Goal: Task Accomplishment & Management: Use online tool/utility

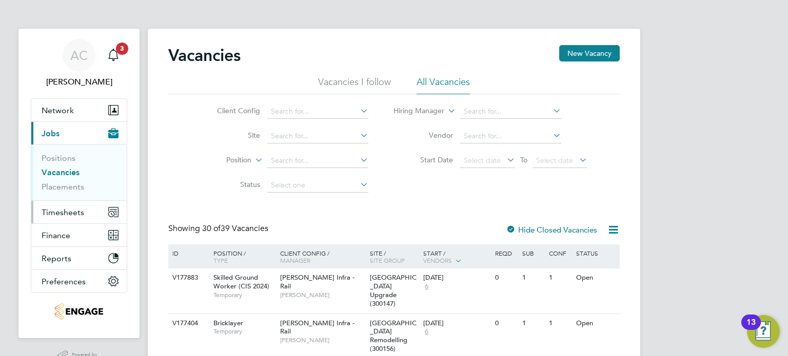
click at [83, 207] on button "Timesheets" at bounding box center [78, 212] width 95 height 23
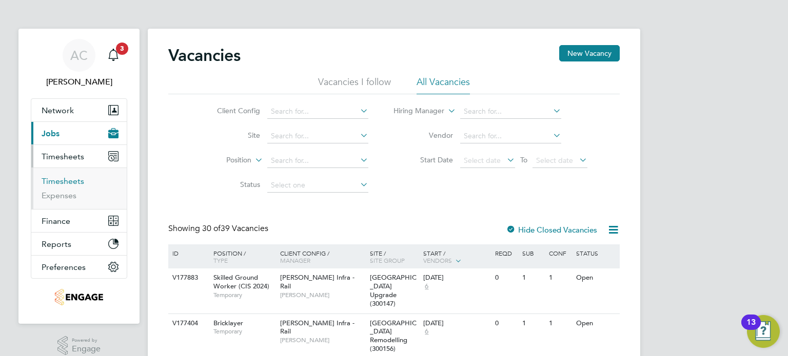
click at [71, 183] on link "Timesheets" at bounding box center [63, 181] width 43 height 10
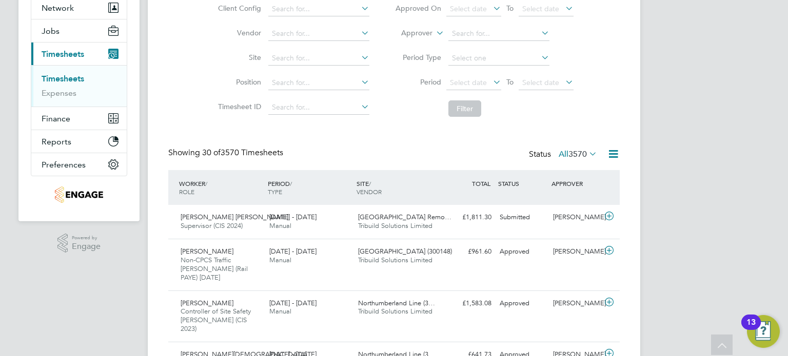
click at [582, 157] on span "3570" at bounding box center [577, 154] width 18 height 10
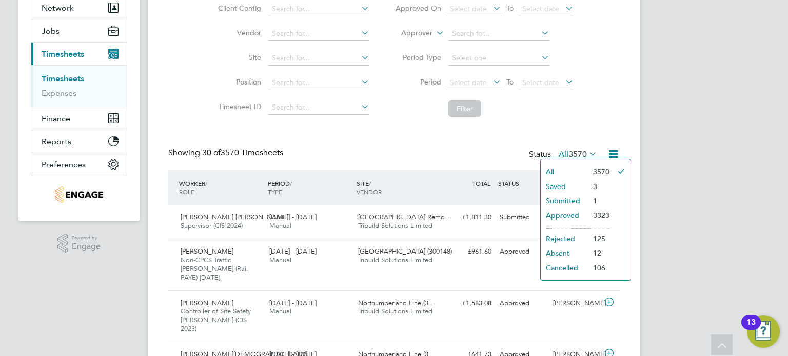
click at [579, 213] on li "Approved" at bounding box center [564, 215] width 47 height 14
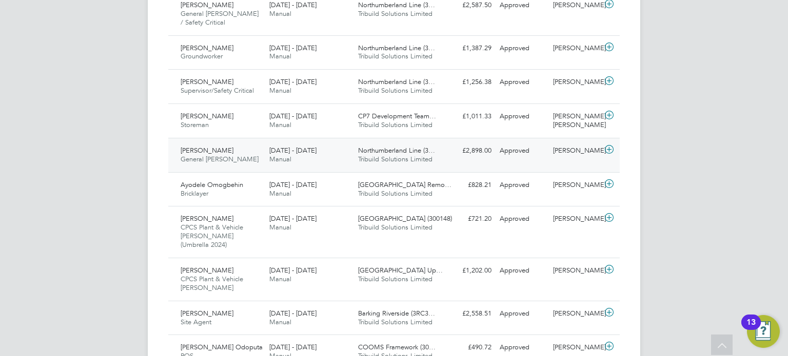
click at [308, 143] on div "16 - 22 Aug 2025 Manual" at bounding box center [309, 156] width 89 height 26
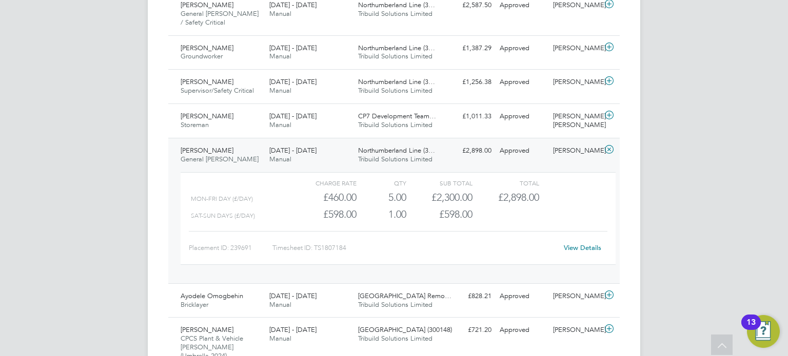
click at [287, 138] on div "Adrian Coyne General Foreman 16 - 22 Aug 2025 16 - 22 Aug 2025 Manual Northumbe…" at bounding box center [393, 211] width 451 height 146
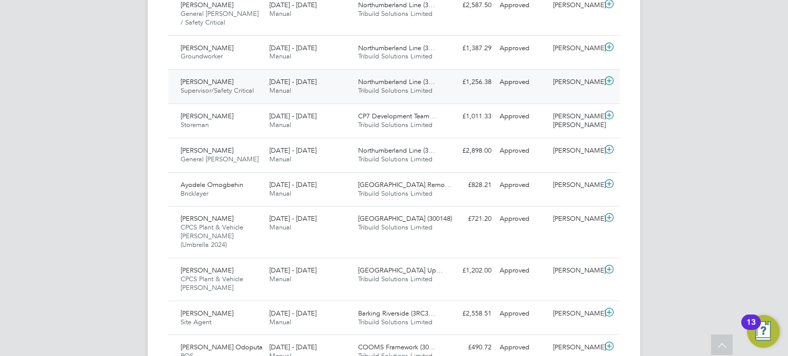
click at [262, 74] on div "Amir Nouhas Supervisor/Safety Critical 16 - 22 Aug 2025" at bounding box center [220, 87] width 89 height 26
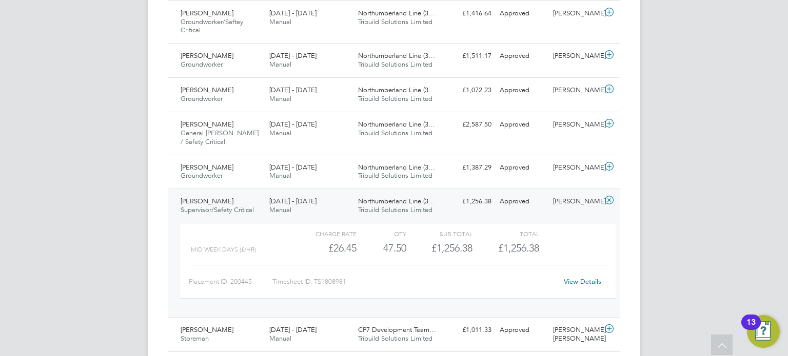
scroll to position [513, 0]
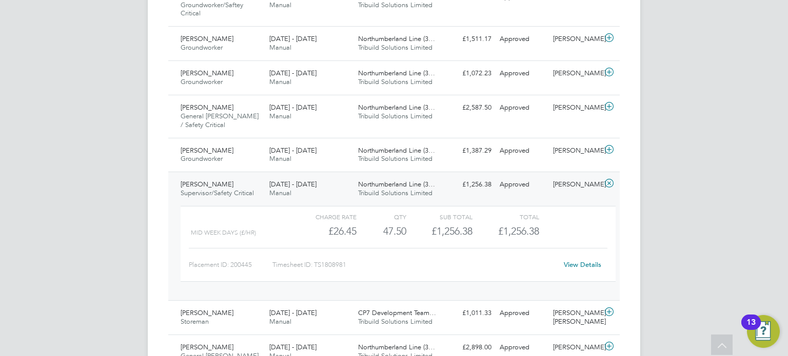
click at [244, 189] on span "Supervisor/Safety Critical" at bounding box center [217, 193] width 73 height 9
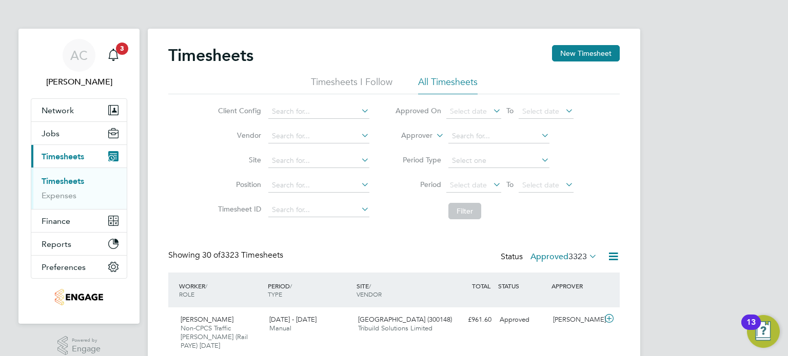
scroll to position [629, 0]
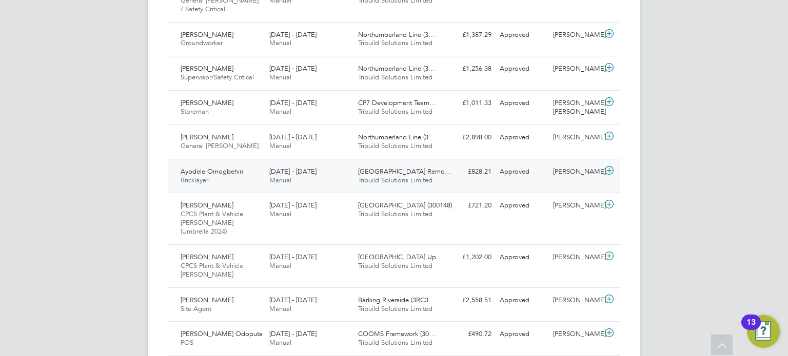
click at [344, 162] on div "Ayodele Omogbehin Bricklayer 9 - 15 Aug 2025 9 - 15 Aug 2025 Manual Colindale S…" at bounding box center [393, 176] width 451 height 34
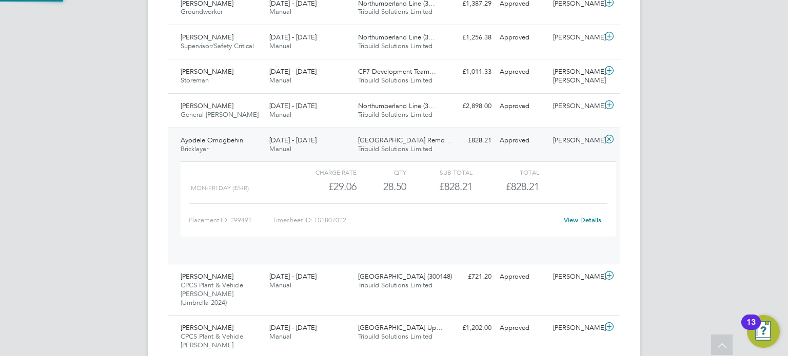
scroll to position [17, 99]
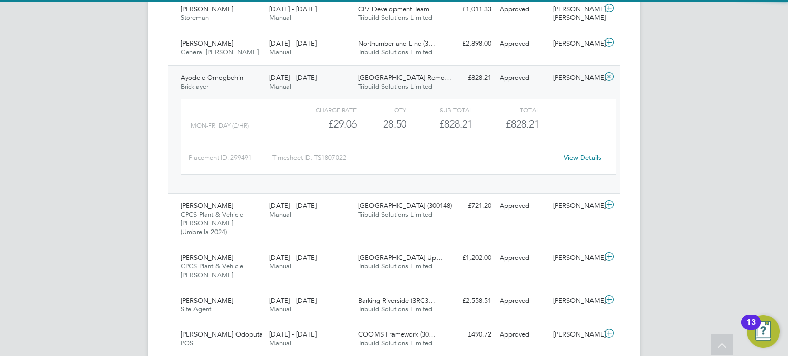
click at [289, 82] on span "Manual" at bounding box center [280, 86] width 22 height 9
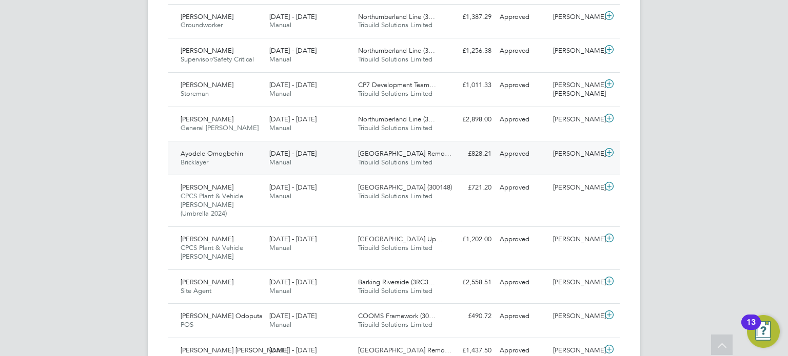
scroll to position [629, 0]
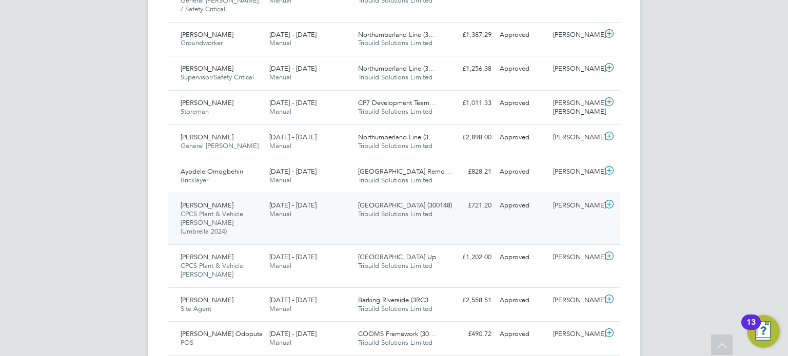
click at [246, 197] on div "Ebsa Aliyyi CPCS Plant & Vehicle Marshall (Umbrella 2024) 16 - 22 Aug 2025" at bounding box center [220, 218] width 89 height 43
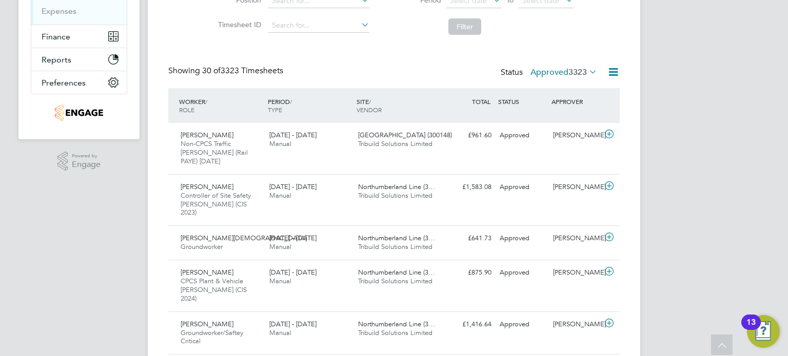
scroll to position [877, 0]
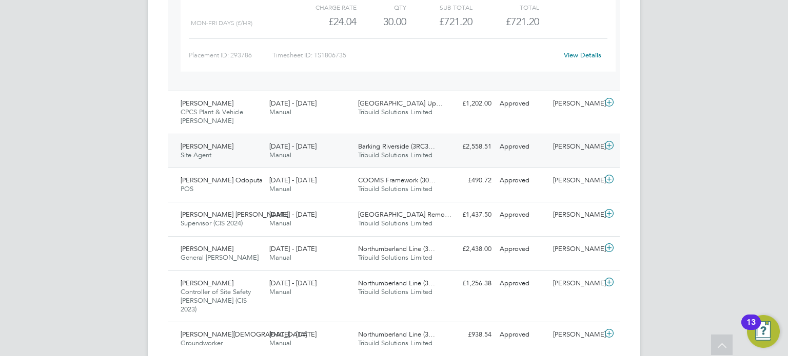
click at [380, 138] on div "Barking Riverside (3RC3… Tribuild Solutions Limited" at bounding box center [398, 151] width 89 height 26
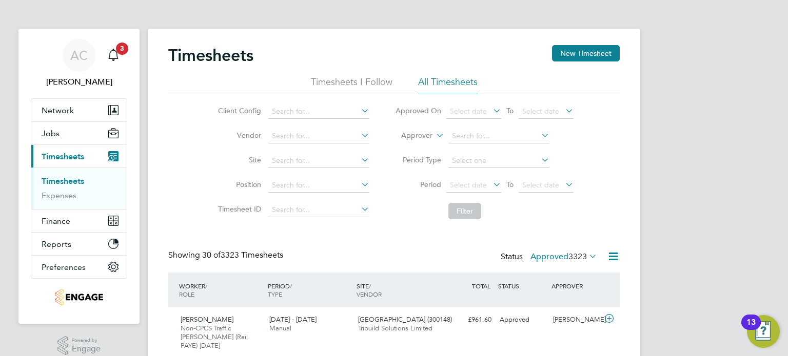
scroll to position [766, 0]
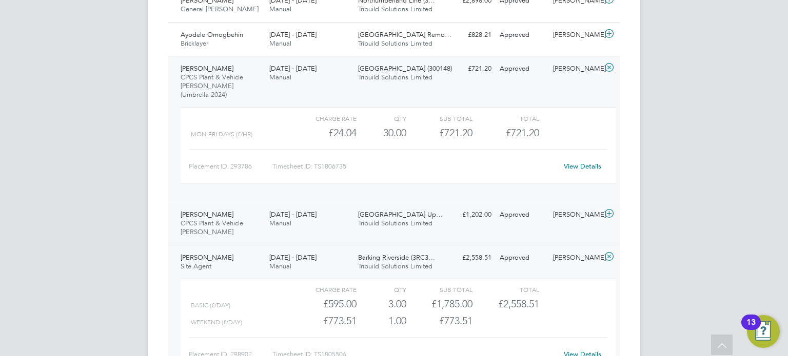
click at [365, 219] on span "Tribuild Solutions Limited" at bounding box center [395, 223] width 74 height 9
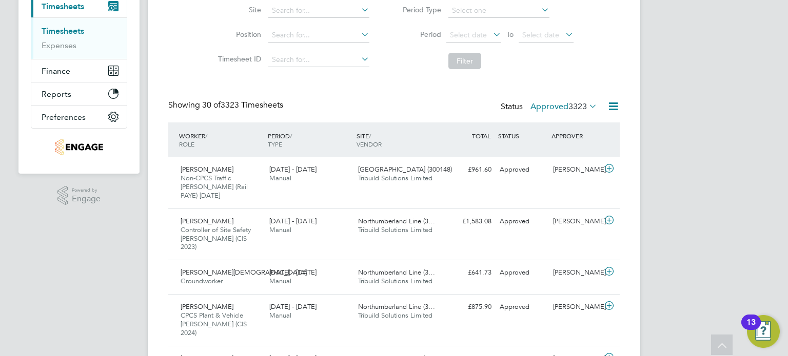
scroll to position [99, 0]
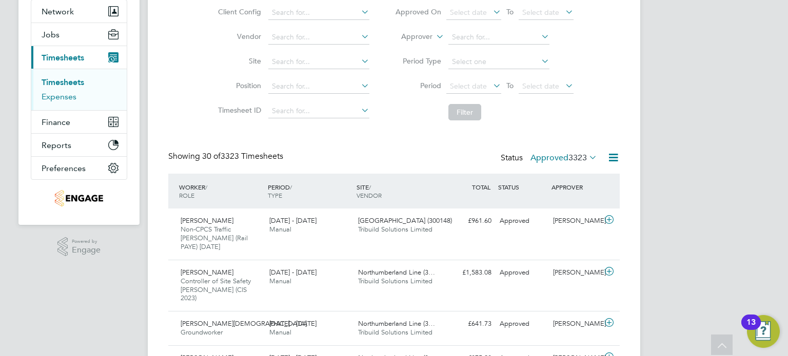
click at [70, 94] on link "Expenses" at bounding box center [59, 97] width 35 height 10
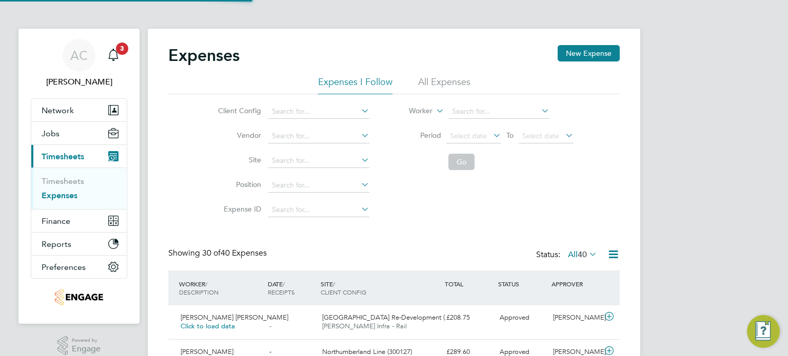
scroll to position [5, 5]
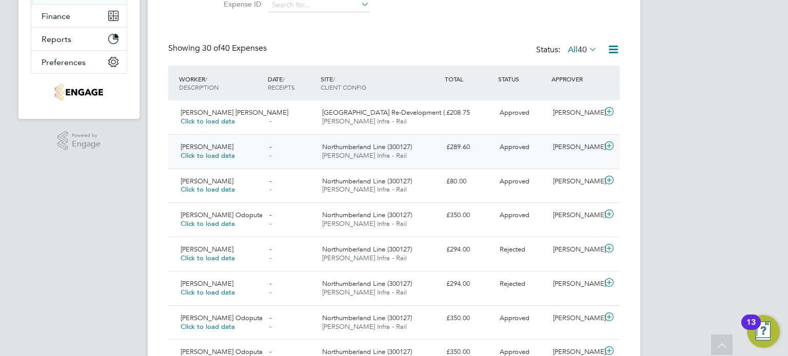
click at [312, 157] on div "- -" at bounding box center [291, 152] width 53 height 26
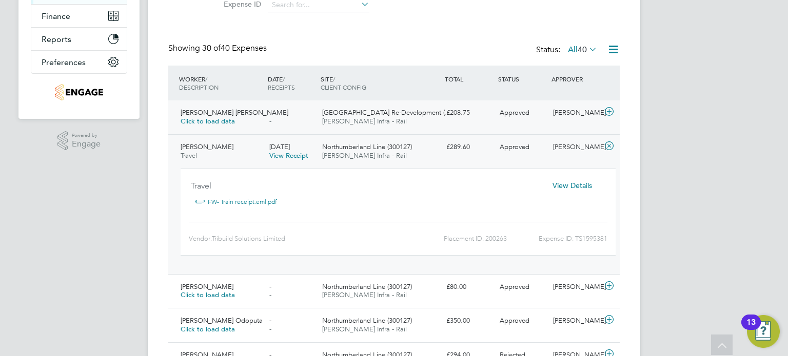
click at [291, 110] on div "- -" at bounding box center [291, 118] width 53 height 26
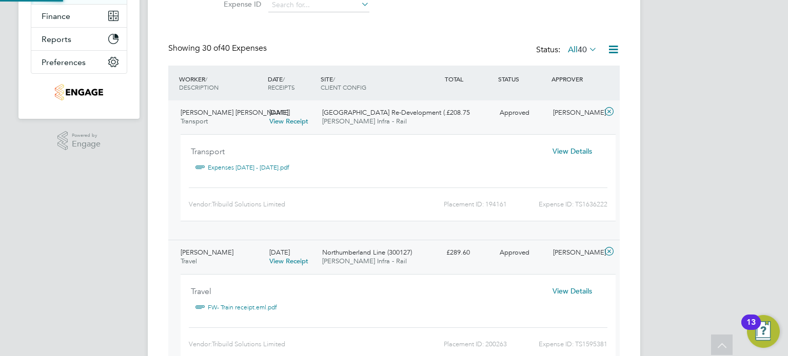
click at [290, 110] on span "[DATE]" at bounding box center [279, 112] width 21 height 9
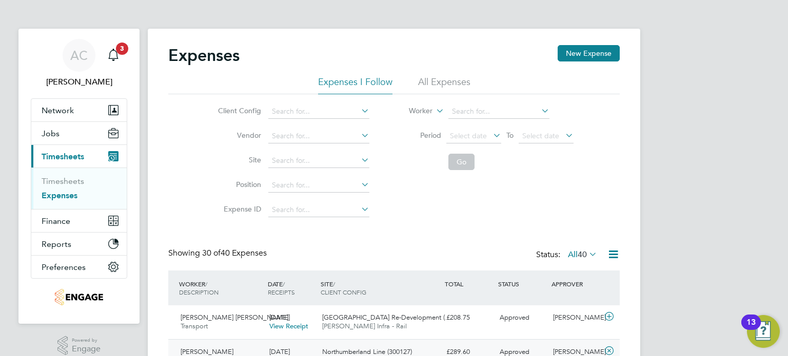
click at [423, 78] on li "All Expenses" at bounding box center [444, 85] width 52 height 18
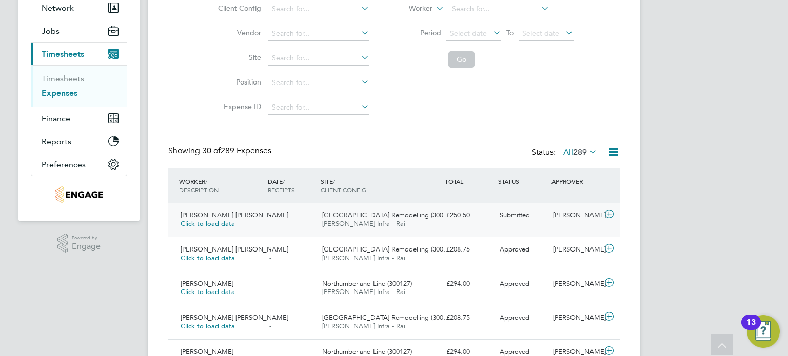
click at [272, 219] on div "- -" at bounding box center [291, 220] width 53 height 26
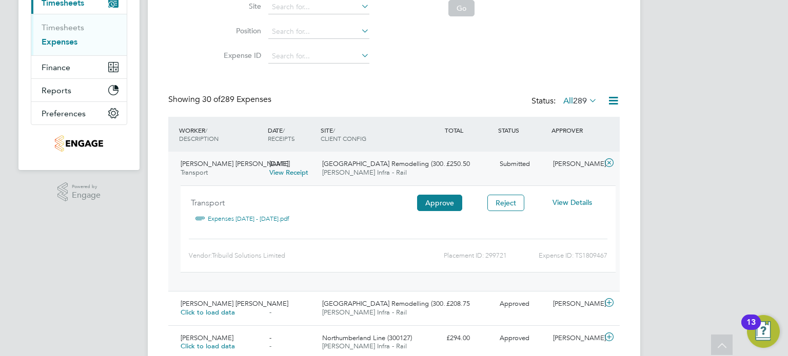
click at [300, 172] on link "View Receipt" at bounding box center [288, 172] width 39 height 9
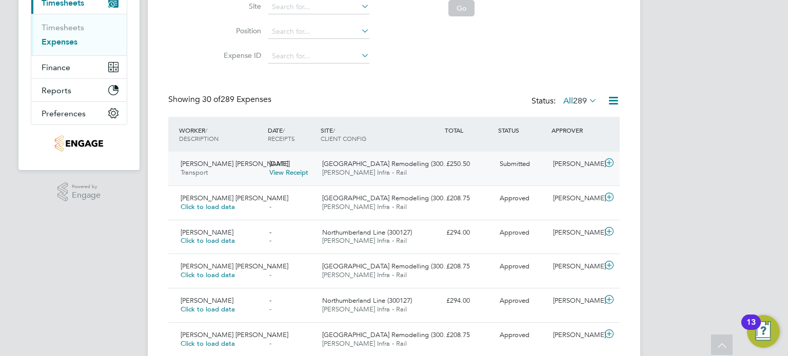
click at [241, 174] on div "Ioana Diana Smith Transport" at bounding box center [220, 169] width 89 height 26
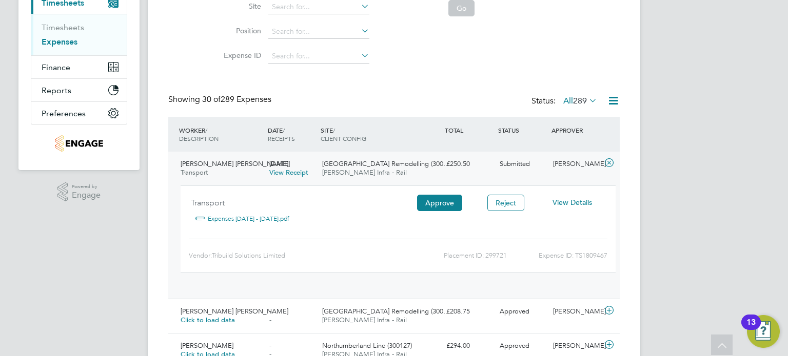
click at [241, 174] on div "Ioana Diana Smith Transport" at bounding box center [220, 169] width 89 height 26
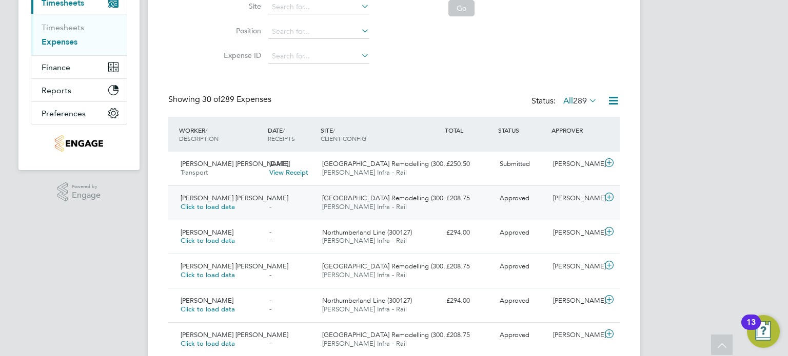
click at [302, 202] on div "- -" at bounding box center [291, 203] width 53 height 26
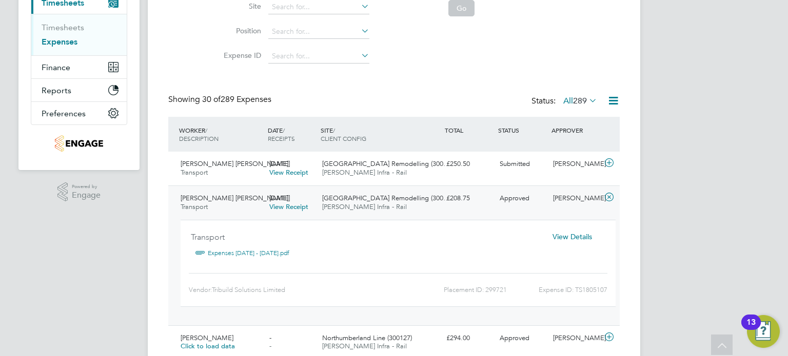
click at [230, 197] on span "[PERSON_NAME] [PERSON_NAME]" at bounding box center [235, 198] width 108 height 9
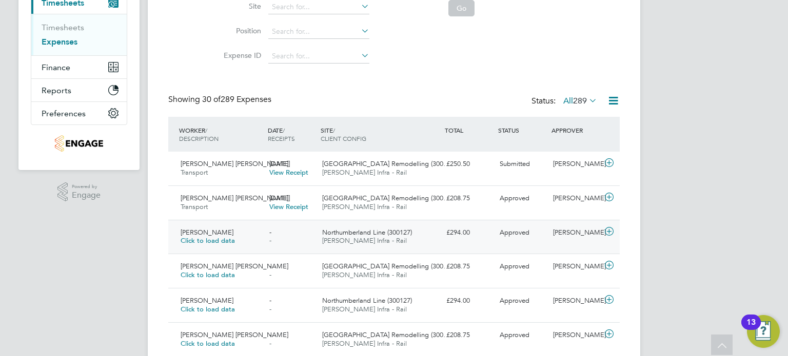
click at [254, 225] on div "Amir Nouhas Click to load data" at bounding box center [220, 238] width 89 height 26
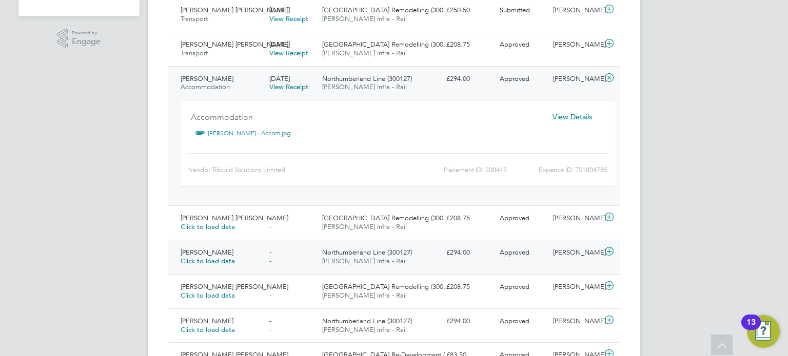
click at [241, 251] on div "Amir Nouhas Click to load data" at bounding box center [220, 258] width 89 height 26
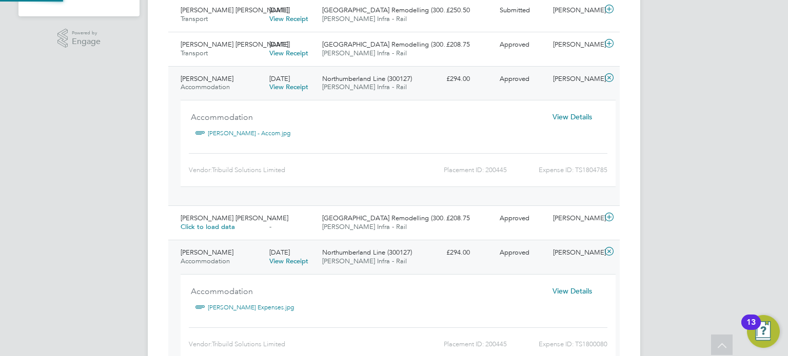
click at [241, 251] on div "Amir Nouhas Accommodation" at bounding box center [220, 258] width 89 height 26
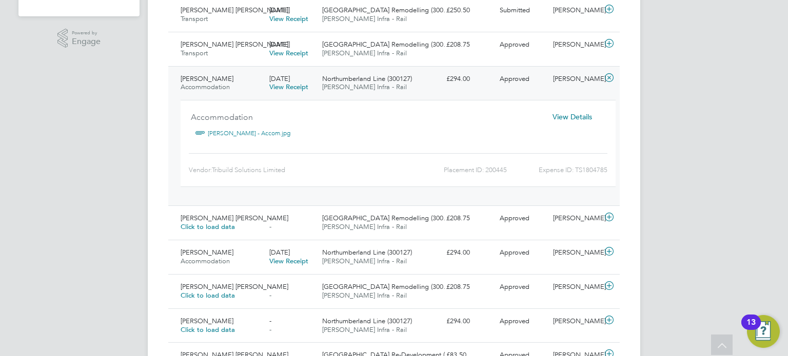
click at [582, 116] on span "View Details" at bounding box center [571, 116] width 39 height 9
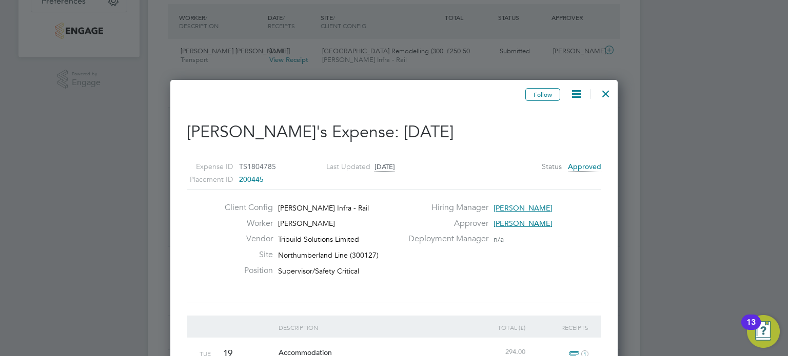
scroll to position [205, 0]
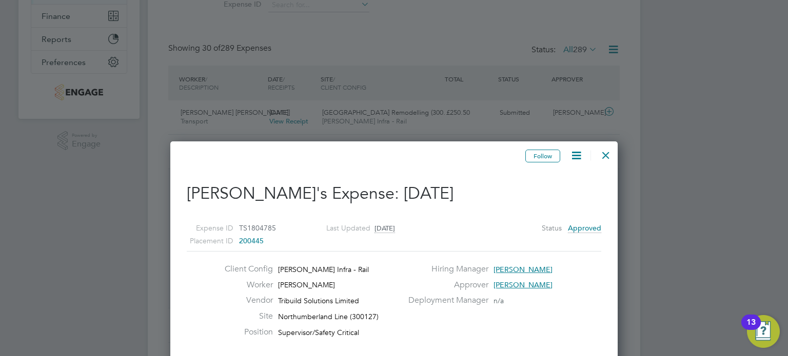
drag, startPoint x: 609, startPoint y: 156, endPoint x: 419, endPoint y: 103, distance: 198.1
click at [609, 156] on div at bounding box center [605, 153] width 18 height 18
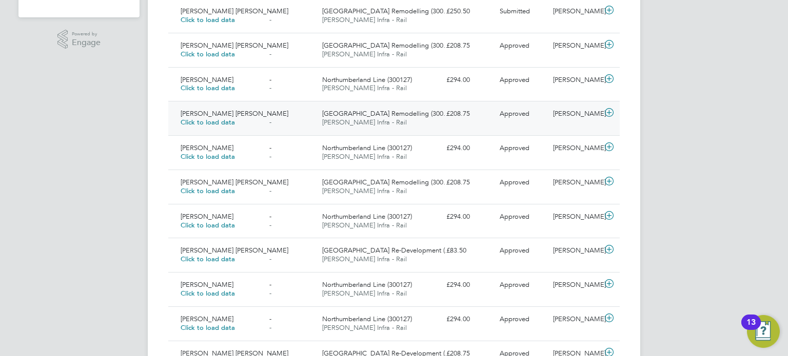
scroll to position [5, 5]
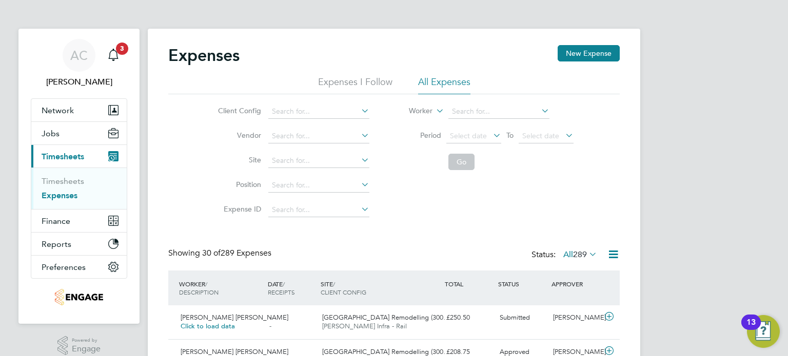
click at [70, 188] on li "Timesheets" at bounding box center [80, 183] width 77 height 14
click at [71, 184] on link "Timesheets" at bounding box center [63, 181] width 43 height 10
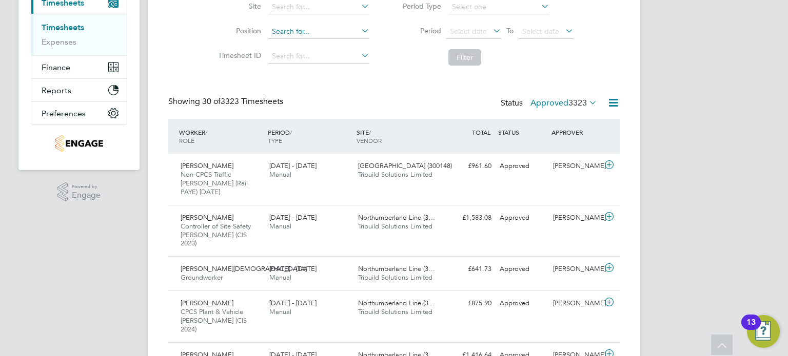
scroll to position [145, 0]
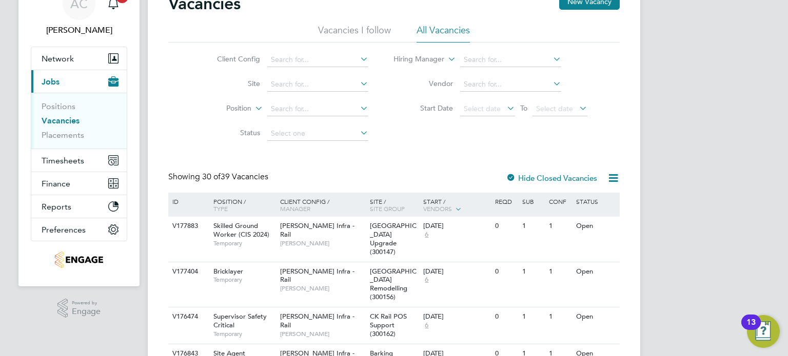
scroll to position [103, 0]
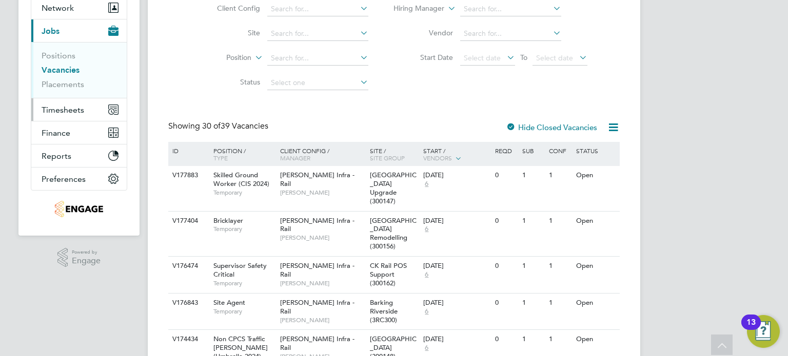
click at [53, 105] on span "Timesheets" at bounding box center [63, 110] width 43 height 10
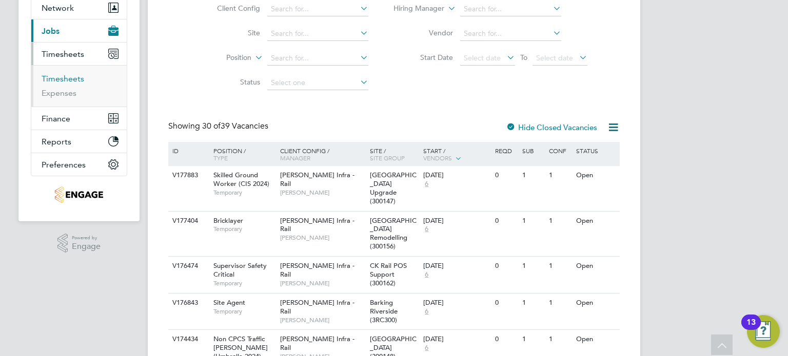
click at [67, 77] on link "Timesheets" at bounding box center [63, 79] width 43 height 10
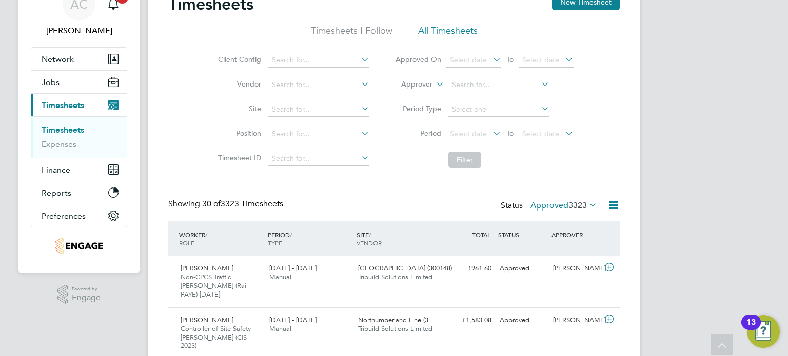
click at [558, 204] on label "Approved 3323" at bounding box center [563, 206] width 67 height 10
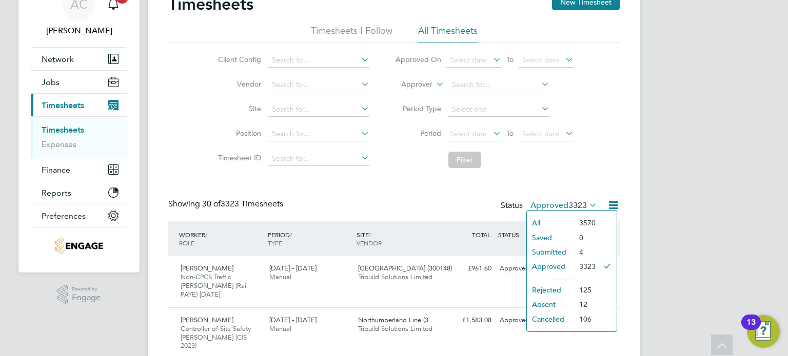
click at [553, 251] on li "Submitted" at bounding box center [550, 252] width 47 height 14
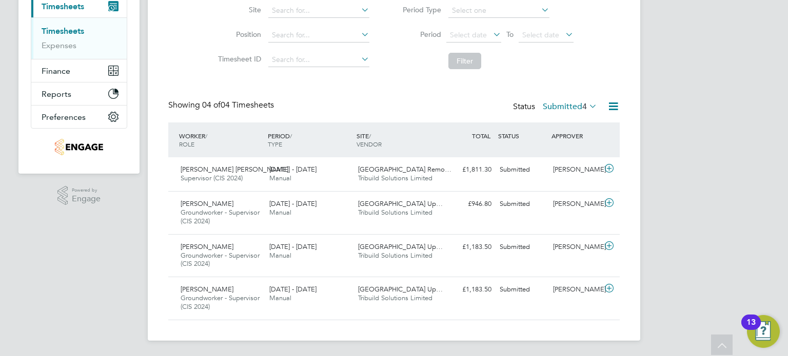
click at [582, 102] on span "4" at bounding box center [584, 107] width 5 height 10
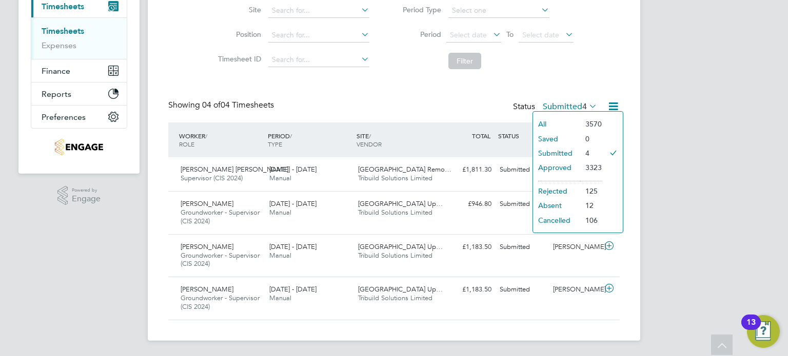
click at [566, 118] on li "All" at bounding box center [556, 124] width 47 height 14
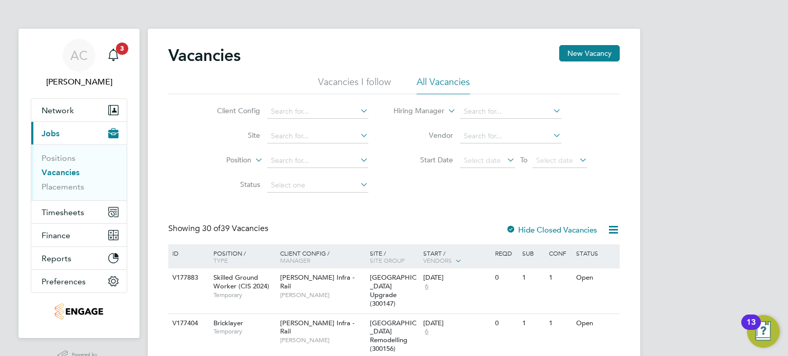
scroll to position [154, 0]
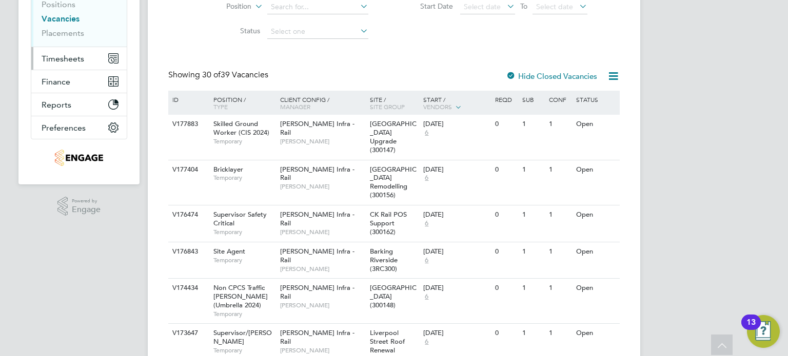
click at [59, 52] on button "Timesheets" at bounding box center [78, 58] width 95 height 23
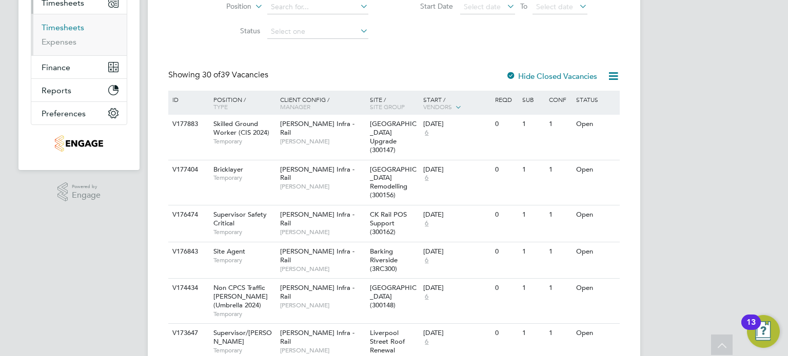
click at [64, 24] on link "Timesheets" at bounding box center [63, 28] width 43 height 10
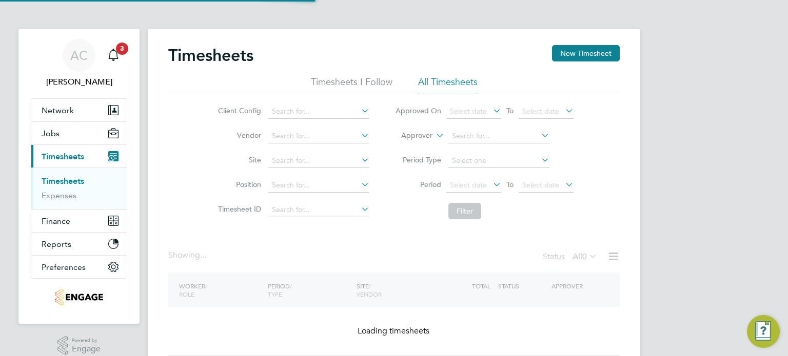
click at [778, 95] on div "AC Amelia Cox Notifications 3 Applications: Network Team Members Businesses Sit…" at bounding box center [394, 196] width 788 height 393
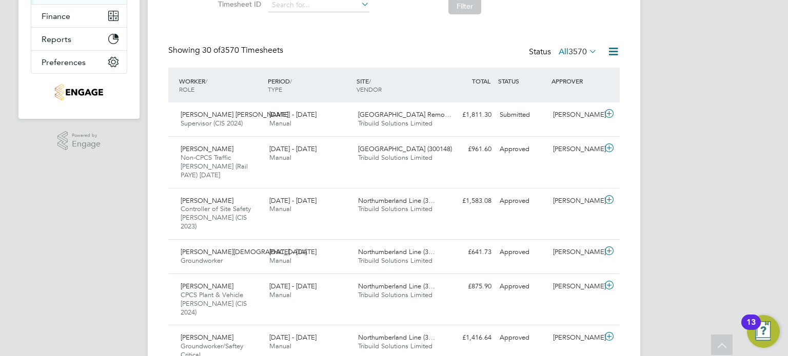
click at [582, 55] on span "3570" at bounding box center [577, 52] width 18 height 10
